Goal: Information Seeking & Learning: Understand process/instructions

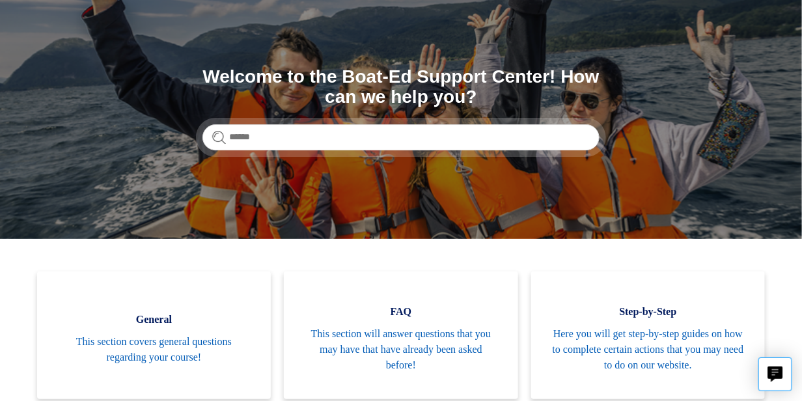
scroll to position [195, 0]
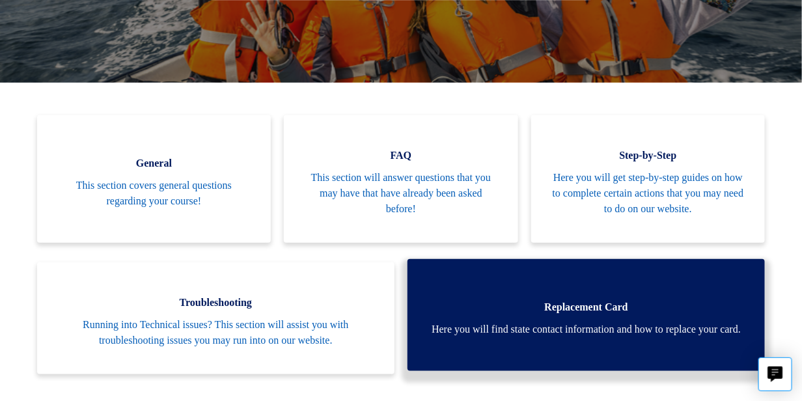
click at [733, 329] on span "Here you will find state contact information and how to replace your card." at bounding box center [586, 330] width 319 height 16
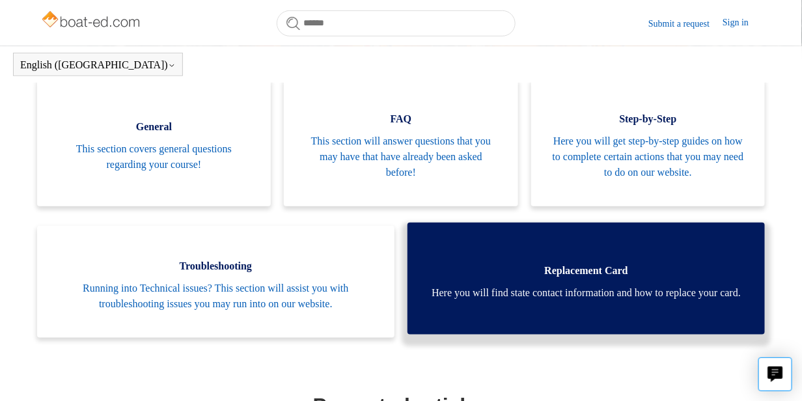
scroll to position [225, 0]
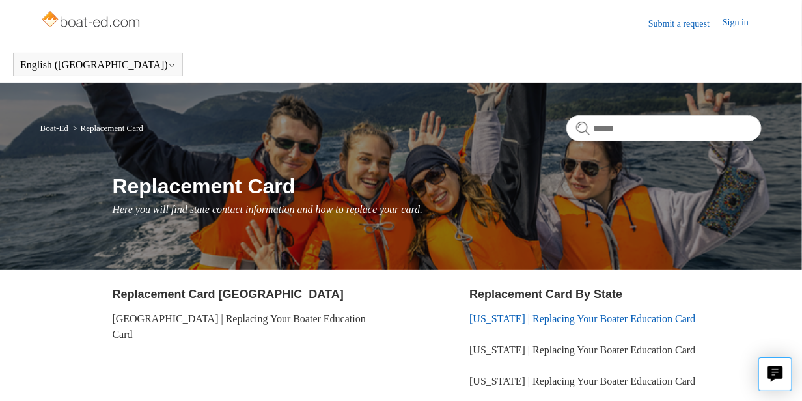
scroll to position [195, 0]
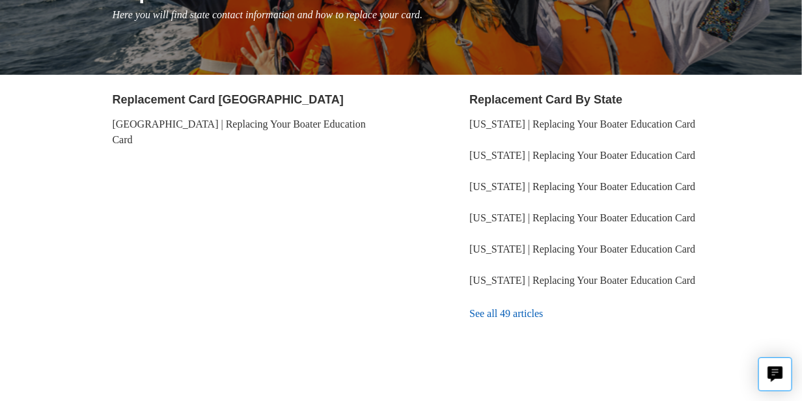
click at [492, 312] on link "See all 49 articles" at bounding box center [616, 313] width 292 height 35
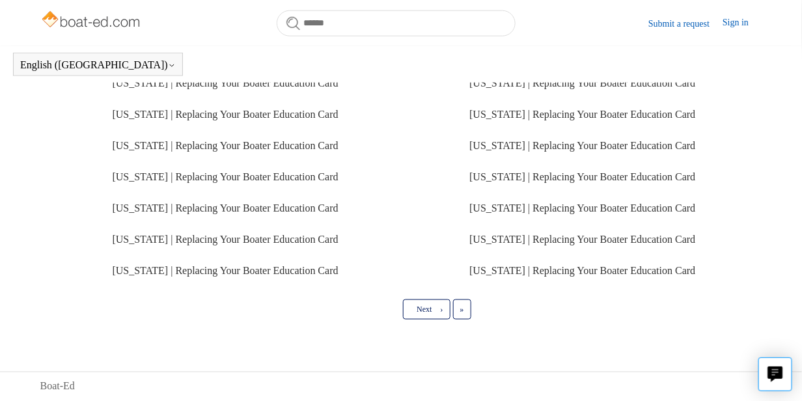
scroll to position [472, 0]
click at [440, 315] on link "Next ›" at bounding box center [426, 310] width 47 height 20
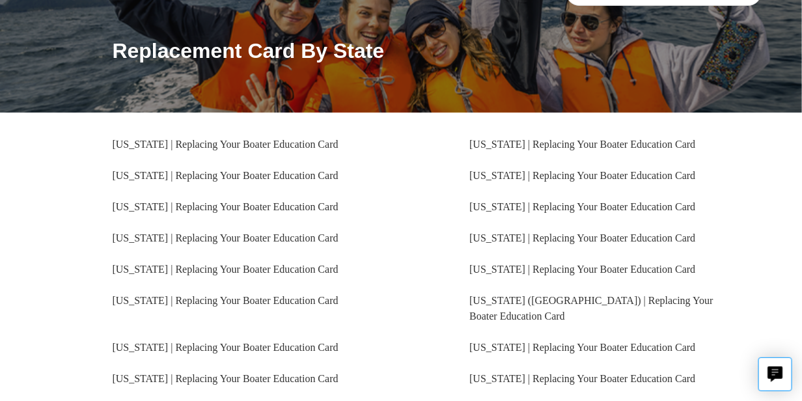
scroll to position [195, 0]
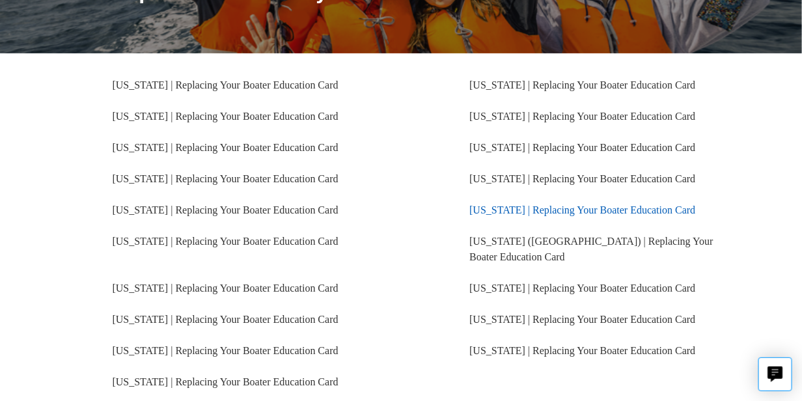
click at [522, 210] on link "Georgia | Replacing Your Boater Education Card" at bounding box center [583, 210] width 226 height 11
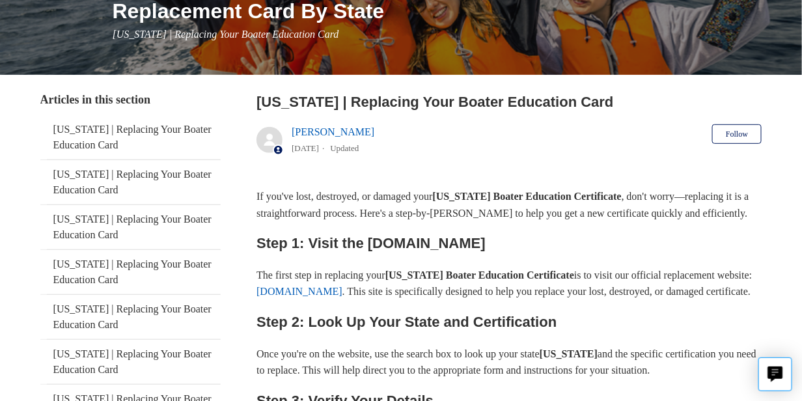
scroll to position [195, 0]
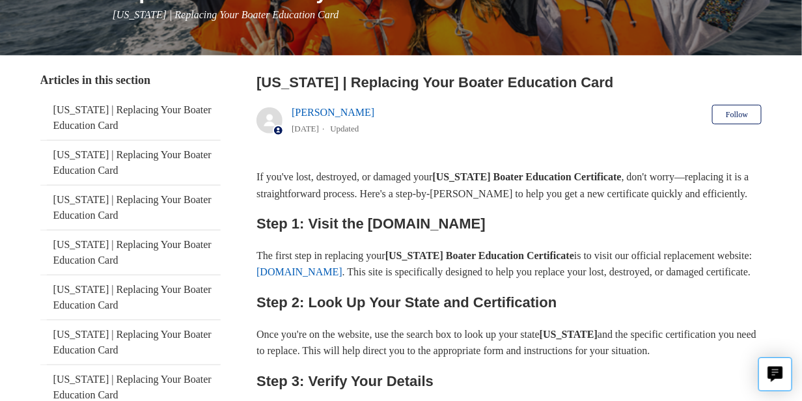
click at [338, 277] on link "[DOMAIN_NAME]" at bounding box center [300, 271] width 86 height 11
